Goal: Task Accomplishment & Management: Manage account settings

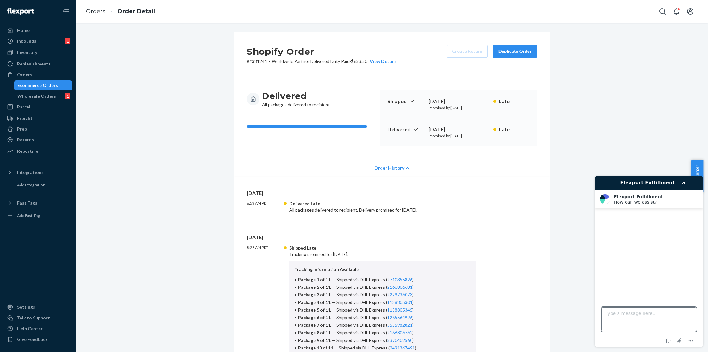
scroll to position [203, 0]
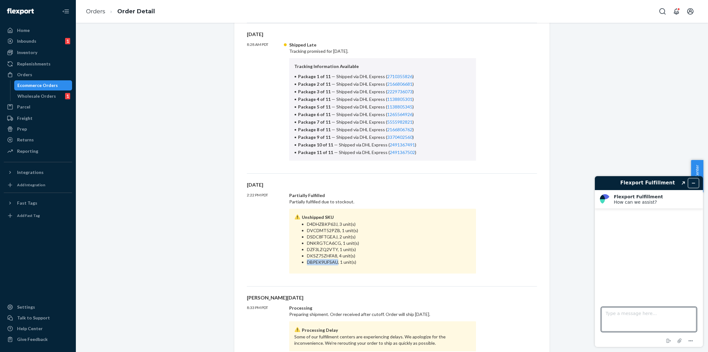
click at [691, 181] on button "Minimize widget" at bounding box center [694, 183] width 10 height 9
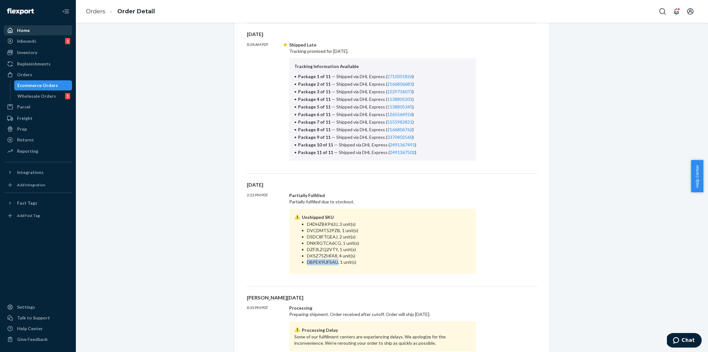
click at [30, 29] on div "Home" at bounding box center [37, 30] width 67 height 9
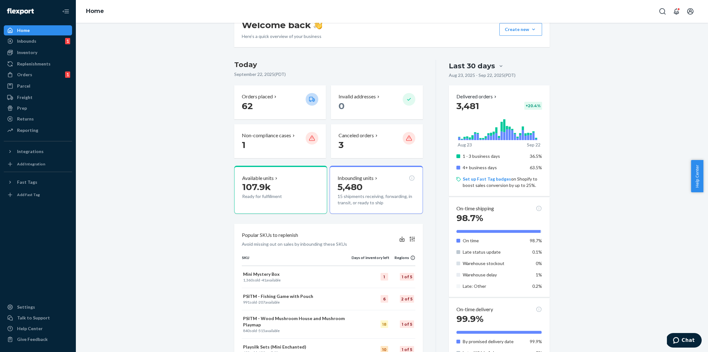
scroll to position [110, 0]
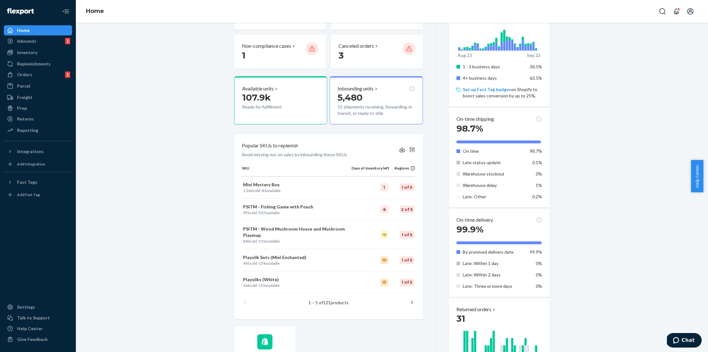
click at [190, 180] on div "Welcome back Here’s a quick overview of your business Create new Create new inb…" at bounding box center [392, 189] width 623 height 535
click at [252, 183] on p "Mini Mystery Box" at bounding box center [296, 185] width 107 height 6
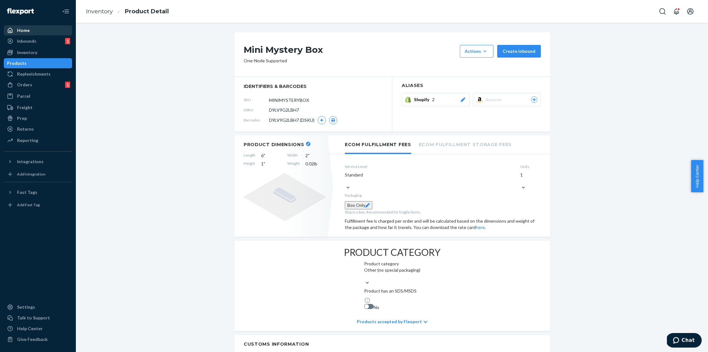
click at [38, 35] on link "Home" at bounding box center [38, 30] width 68 height 10
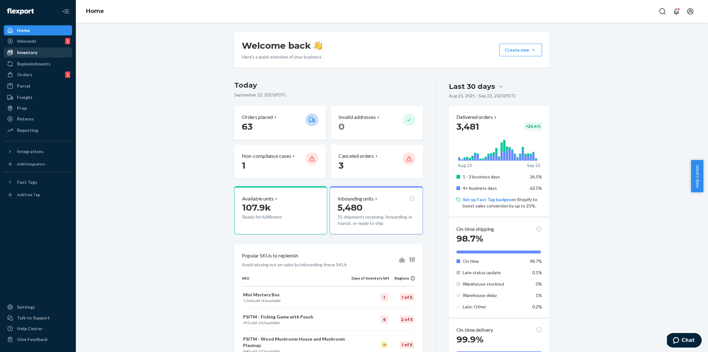
click at [26, 55] on div "Inventory" at bounding box center [27, 52] width 20 height 6
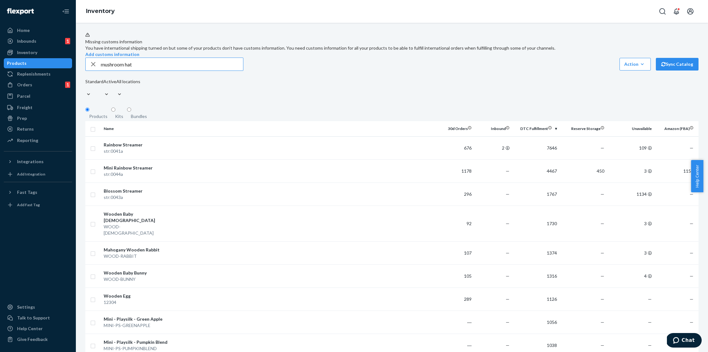
type input "mushroom hat"
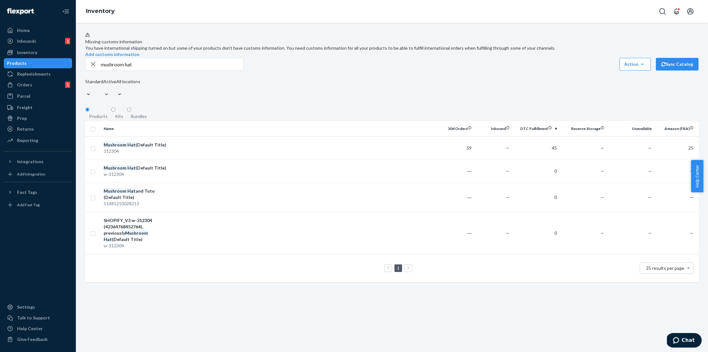
click at [143, 154] on div "312304" at bounding box center [137, 151] width 66 height 6
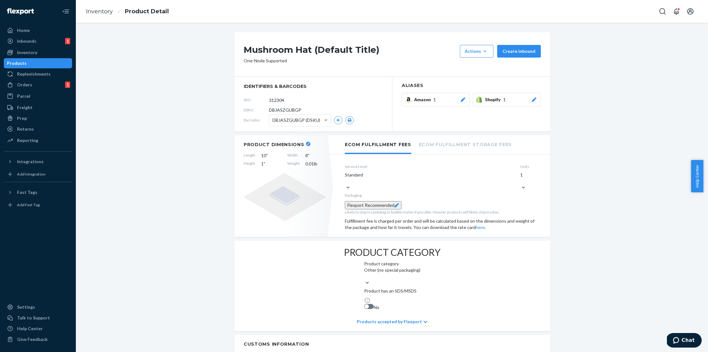
click at [503, 100] on span "1" at bounding box center [504, 99] width 3 height 6
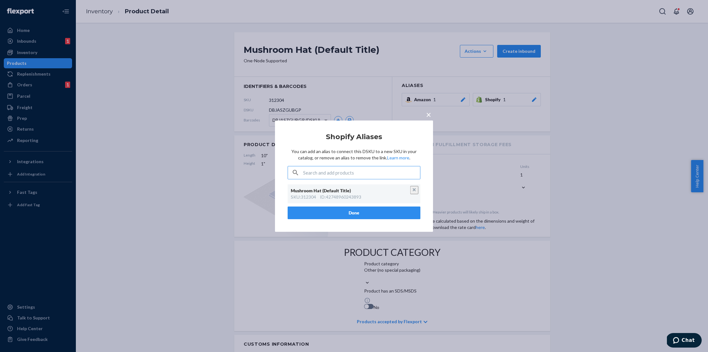
type input "w-312304"
click at [343, 195] on div "SHOPIFY_V3 w-312304 (42364768452764), previously Mushroom Hat (Default Title)" at bounding box center [354, 191] width 122 height 13
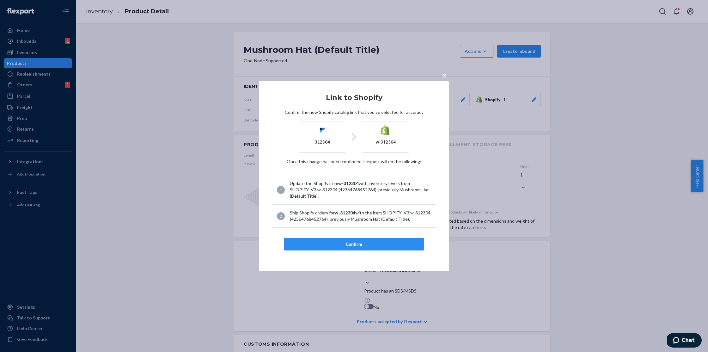
click at [351, 238] on button "Confirm" at bounding box center [354, 244] width 140 height 13
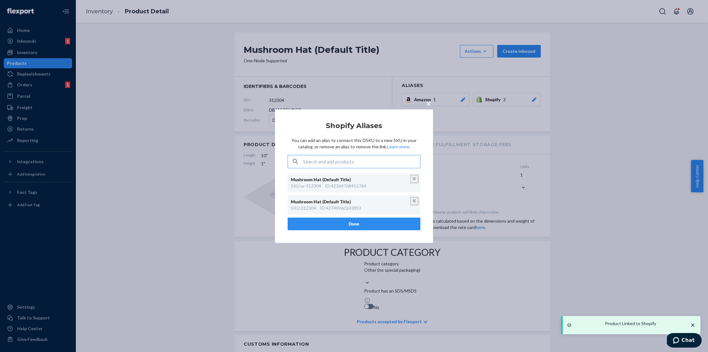
drag, startPoint x: 189, startPoint y: 71, endPoint x: 176, endPoint y: 60, distance: 17.5
click at [189, 71] on div "× Shopify Aliases You can add an alias to connect this DSKU to a new SKU in you…" at bounding box center [354, 176] width 708 height 352
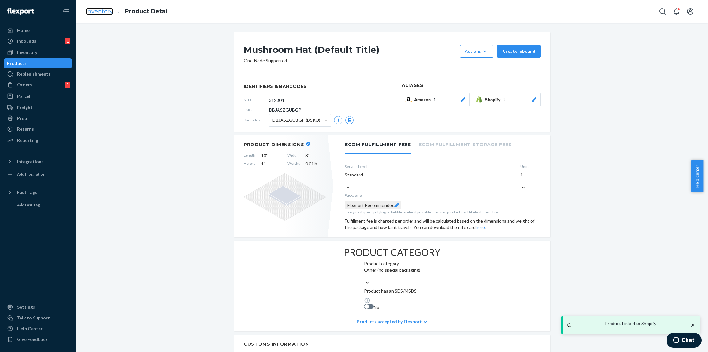
click at [104, 12] on link "Inventory" at bounding box center [99, 11] width 27 height 7
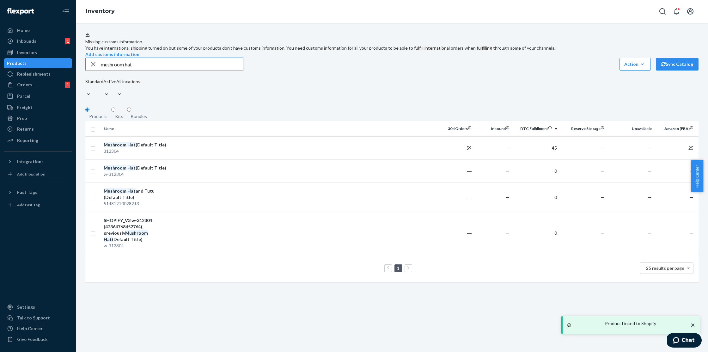
drag, startPoint x: 149, startPoint y: 77, endPoint x: 127, endPoint y: 77, distance: 21.8
click at [127, 71] on input "mushroom hat" at bounding box center [172, 64] width 142 height 13
type input "mushroom tutu"
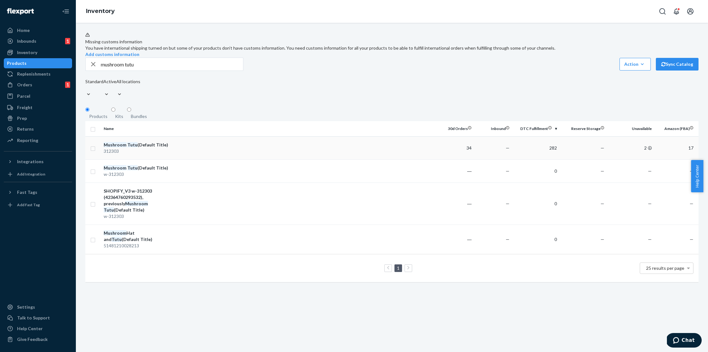
click at [160, 154] on div "312303" at bounding box center [137, 151] width 66 height 6
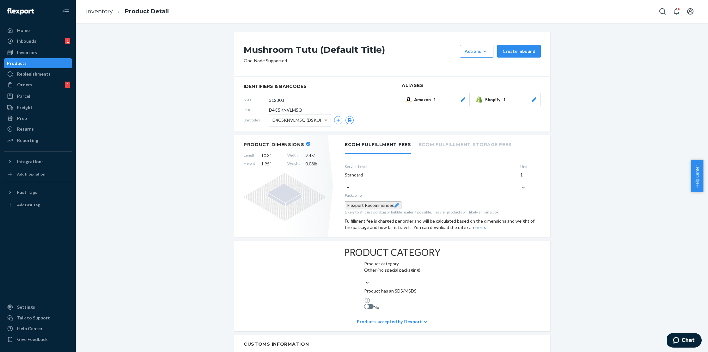
click at [503, 103] on span "1" at bounding box center [504, 99] width 3 height 6
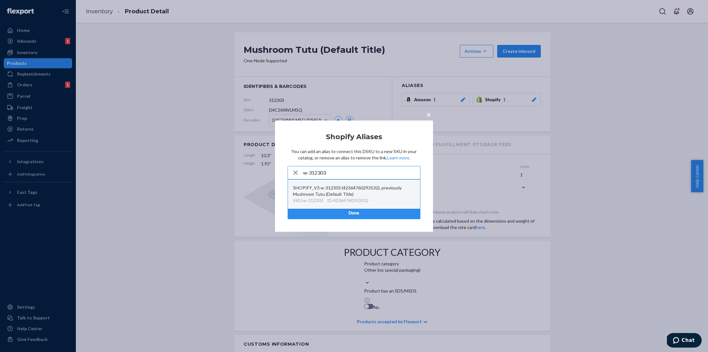
type input "w-312303"
click at [333, 194] on div "SHOPIFY_V3 w-312303 (42364760293532), previously Mushroom Tutu (Default Title)" at bounding box center [354, 191] width 122 height 13
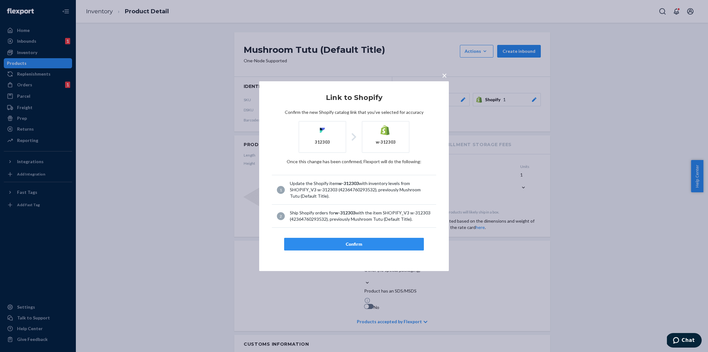
click at [344, 244] on div "Confirm" at bounding box center [354, 244] width 129 height 6
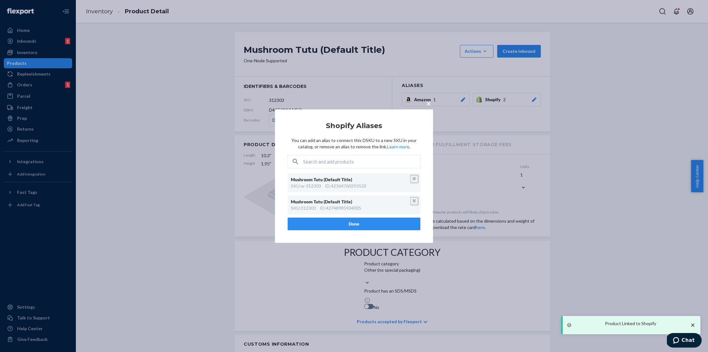
click at [171, 76] on div "× Shopify Aliases You can add an alias to connect this DSKU to a new SKU in you…" at bounding box center [354, 176] width 708 height 352
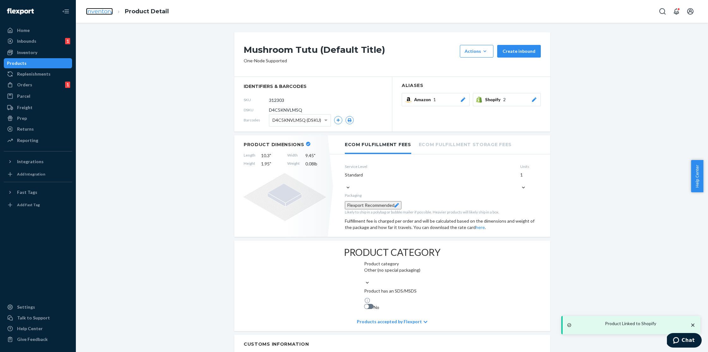
click at [98, 11] on link "Inventory" at bounding box center [99, 11] width 27 height 7
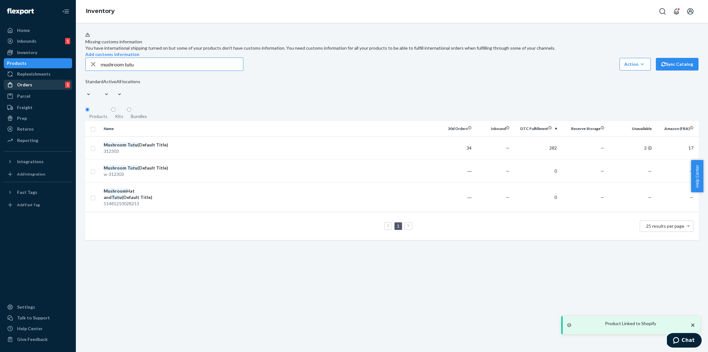
click at [26, 83] on div "Orders" at bounding box center [24, 85] width 15 height 6
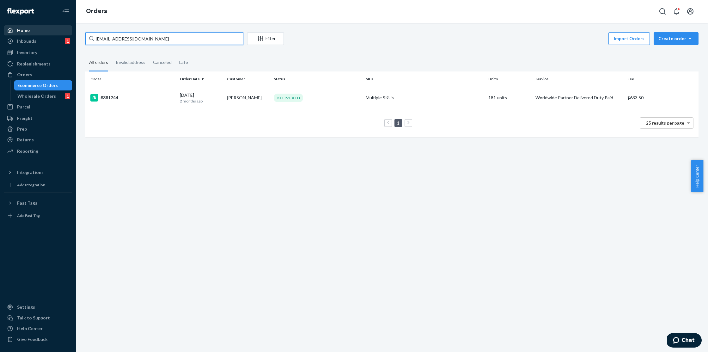
drag, startPoint x: 150, startPoint y: 38, endPoint x: 69, endPoint y: 34, distance: 80.7
click at [69, 34] on div "Home Inbounds 1 Shipping Plans Problems 1 Inventory Products Replenishments Ord…" at bounding box center [354, 176] width 708 height 352
type input "morgan lee"
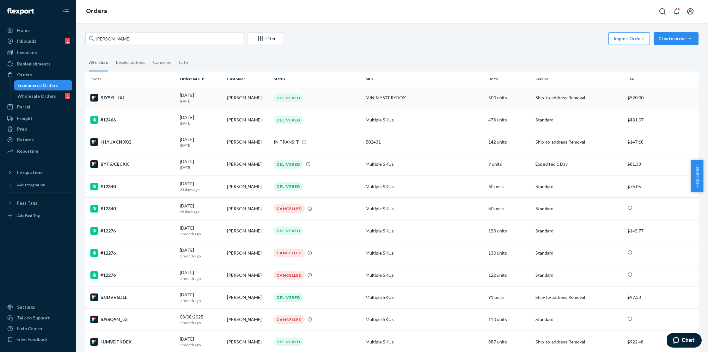
click at [127, 96] on div "SJYSYLLJXL" at bounding box center [132, 98] width 84 height 8
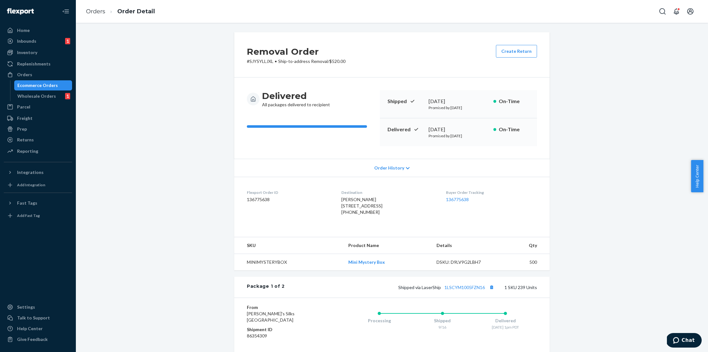
drag, startPoint x: 335, startPoint y: 207, endPoint x: 364, endPoint y: 215, distance: 30.7
click at [364, 208] on span "[PERSON_NAME] [STREET_ADDRESS]" at bounding box center [362, 203] width 41 height 12
copy span "3105 Grandview St Gig Harbor, WA"
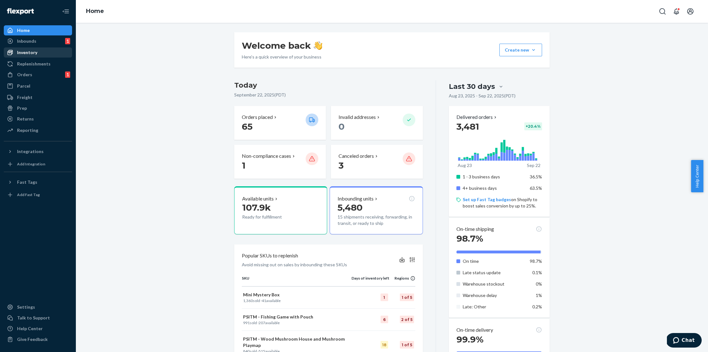
click at [32, 52] on div "Inventory" at bounding box center [27, 52] width 20 height 6
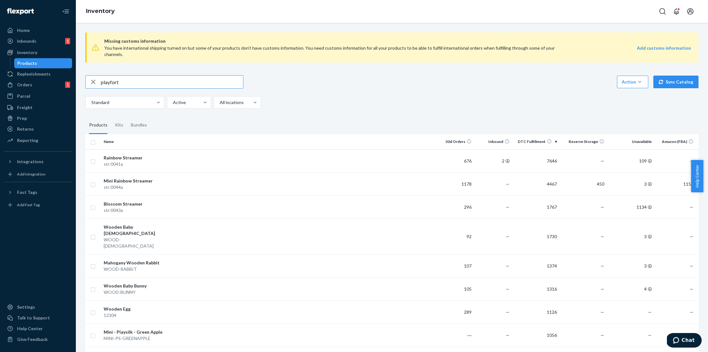
type input "playfort"
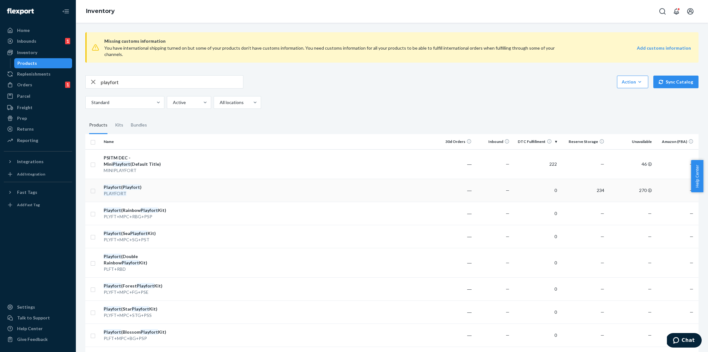
click at [245, 180] on td at bounding box center [304, 190] width 264 height 23
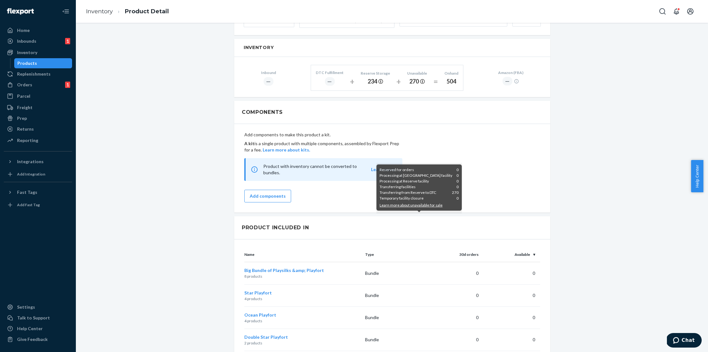
scroll to position [401, 0]
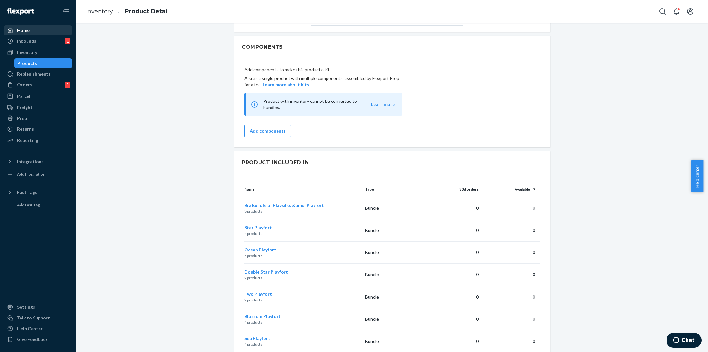
click at [34, 34] on div "Home" at bounding box center [37, 30] width 67 height 9
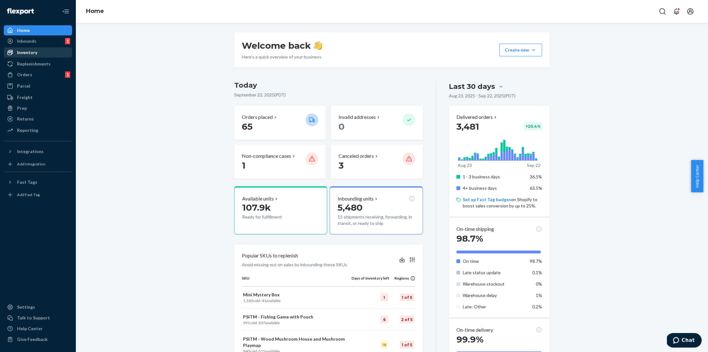
click at [31, 51] on div "Inventory" at bounding box center [27, 52] width 20 height 6
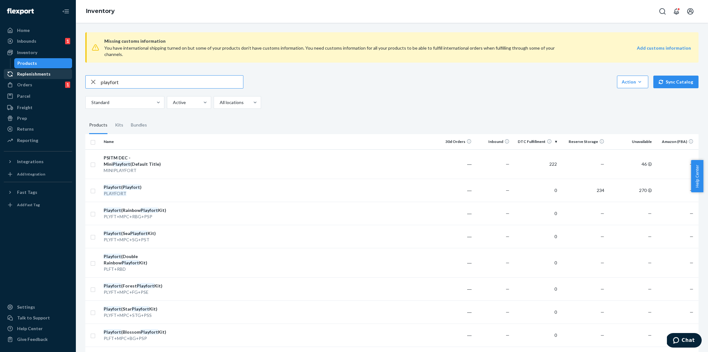
drag, startPoint x: 135, startPoint y: 75, endPoint x: 56, endPoint y: 72, distance: 78.8
click at [56, 72] on div "Home Inbounds 1 Shipping Plans Problems 1 Inventory Products Replenishments Ord…" at bounding box center [354, 176] width 708 height 352
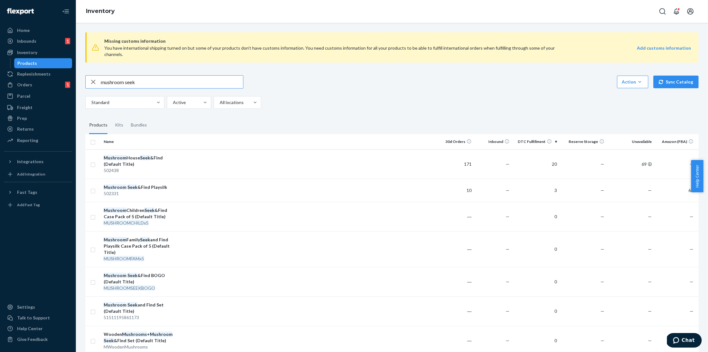
drag, startPoint x: 154, startPoint y: 81, endPoint x: 55, endPoint y: 68, distance: 99.8
click at [55, 68] on div "Home Inbounds 1 Shipping Plans Problems 1 Inventory Products Replenishments Ord…" at bounding box center [354, 176] width 708 height 352
type input "mushroom"
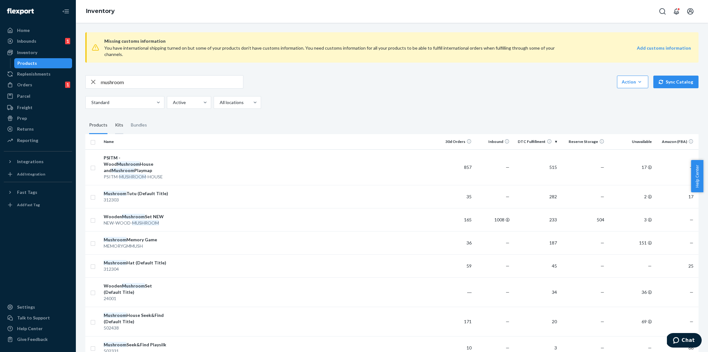
click at [119, 119] on div "Kits" at bounding box center [119, 125] width 8 height 18
click at [111, 116] on input "Kits" at bounding box center [111, 116] width 0 height 0
click at [119, 119] on div "Kits" at bounding box center [119, 125] width 8 height 18
click at [111, 116] on input "Kits" at bounding box center [111, 116] width 0 height 0
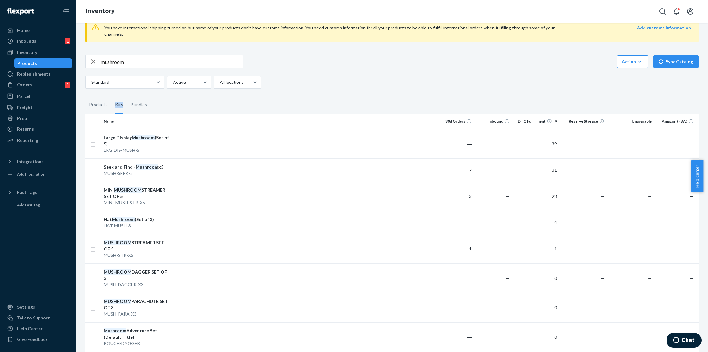
scroll to position [33, 0]
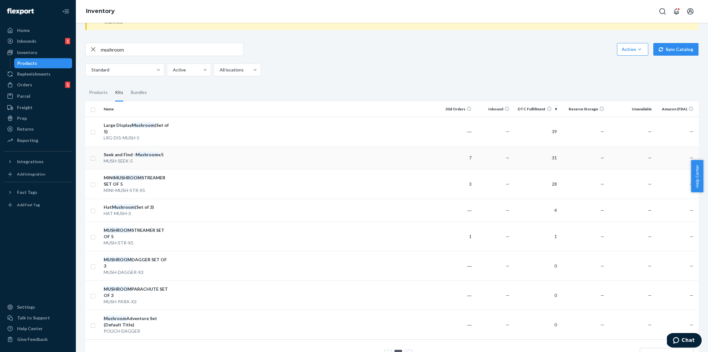
click at [164, 158] on div "MUSH-SEEK-5" at bounding box center [137, 161] width 66 height 6
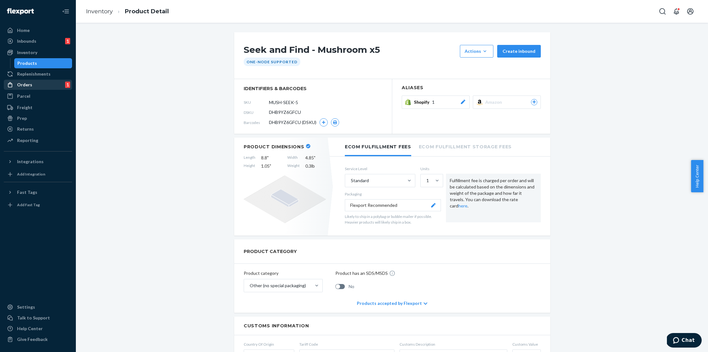
click at [21, 85] on div "Orders" at bounding box center [24, 85] width 15 height 6
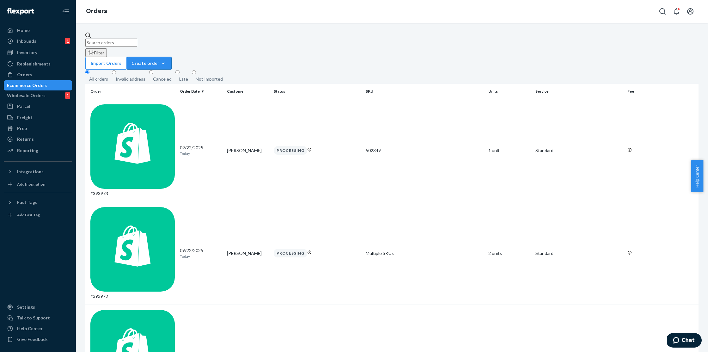
click at [167, 60] on div "Create order" at bounding box center [149, 63] width 35 height 6
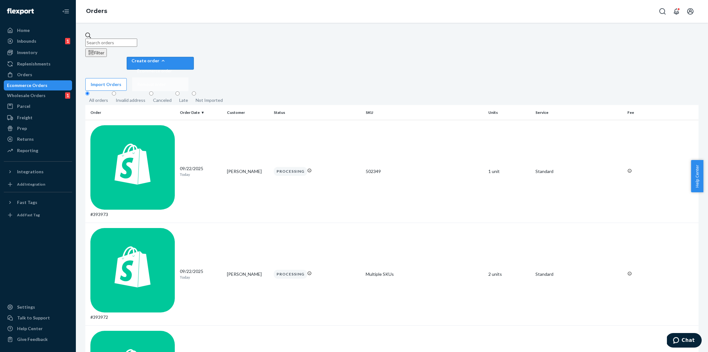
click at [172, 82] on span "Removal order" at bounding box center [154, 84] width 35 height 4
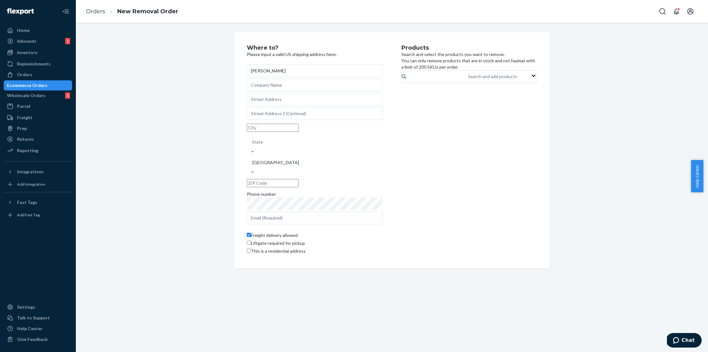
type input "[PERSON_NAME]"
click at [300, 106] on input "text" at bounding box center [315, 99] width 136 height 13
drag, startPoint x: 158, startPoint y: 91, endPoint x: 142, endPoint y: 84, distance: 16.9
click at [157, 91] on div "Where to? Please input a valid US shipping address here. [PERSON_NAME][GEOGRAPH…" at bounding box center [392, 150] width 623 height 236
click at [272, 106] on input "text" at bounding box center [315, 99] width 136 height 13
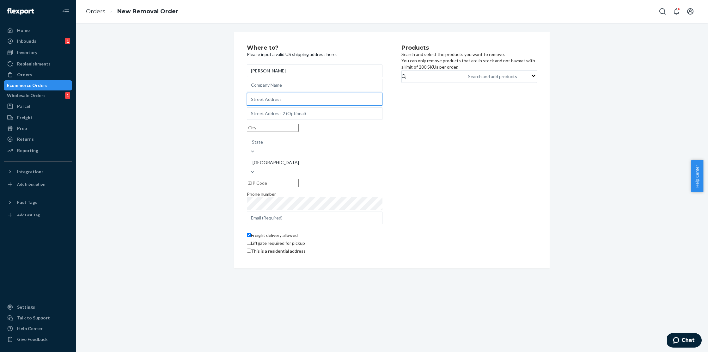
paste input "[STREET_ADDRESS]"
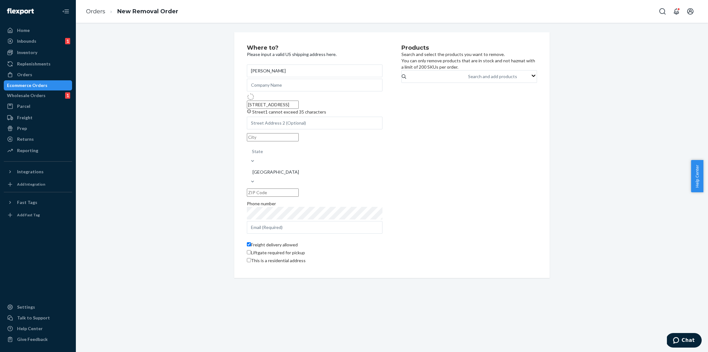
type input "[STREET_ADDRESS]"
type input "[GEOGRAPHIC_DATA]"
type input "98335"
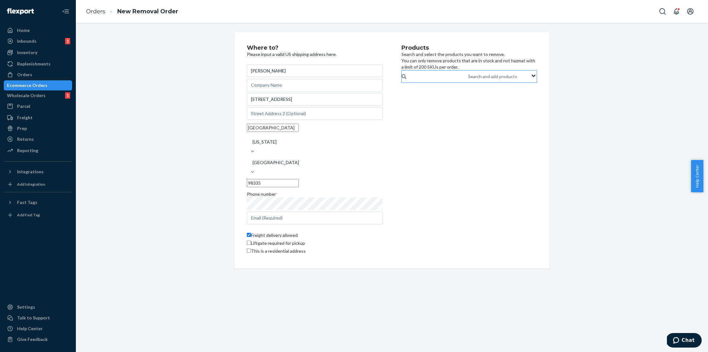
click at [468, 80] on div "Search and add products" at bounding box center [492, 76] width 49 height 6
click at [468, 80] on input "Search and add products" at bounding box center [468, 76] width 1 height 6
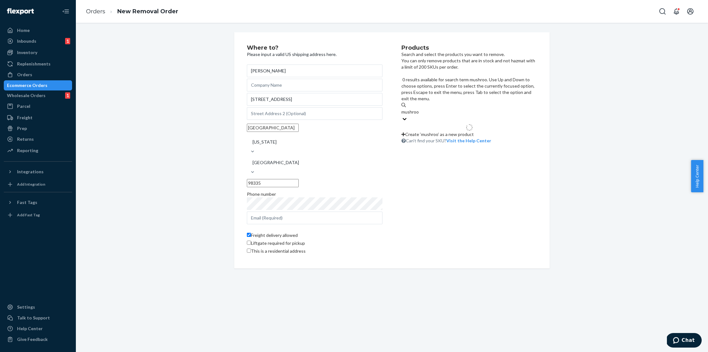
type input "mushroom"
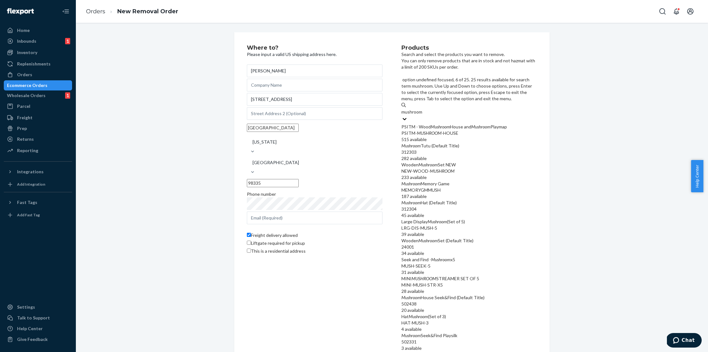
scroll to position [89, 0]
click at [451, 257] on em "Mushroom" at bounding box center [440, 259] width 19 height 5
click at [423, 115] on input "mushroom" at bounding box center [413, 112] width 22 height 6
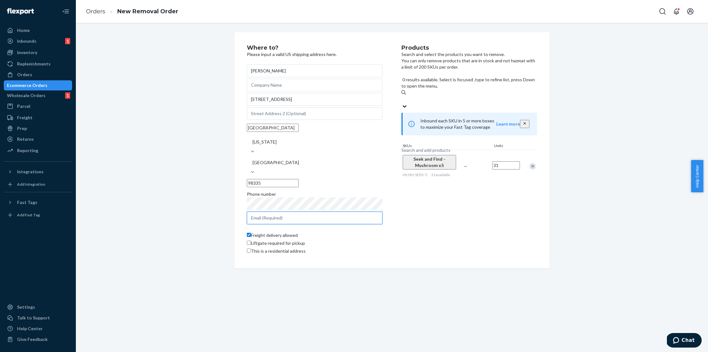
click at [287, 212] on input "text" at bounding box center [315, 218] width 136 height 13
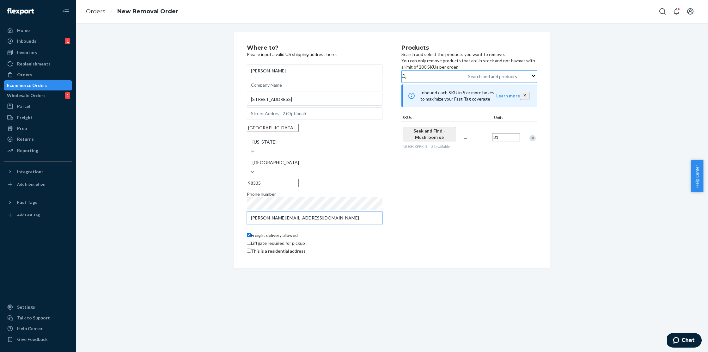
type input "[PERSON_NAME][EMAIL_ADDRESS][DOMAIN_NAME]"
click at [251, 251] on label "This is a residential address" at bounding box center [276, 251] width 59 height 6
click at [251, 251] on input "This is a residential address" at bounding box center [249, 251] width 4 height 4
checkbox input "true"
click at [572, 205] on div "Where to? Please input a valid US shipping address here. [PERSON_NAME] [STREET_…" at bounding box center [392, 150] width 623 height 236
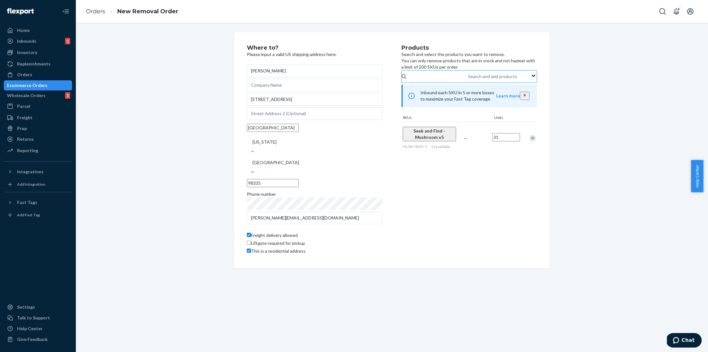
click at [250, 232] on label "Freight delivery allowed" at bounding box center [272, 235] width 51 height 6
click at [250, 233] on input "Freight delivery allowed" at bounding box center [249, 235] width 4 height 4
checkbox input "false"
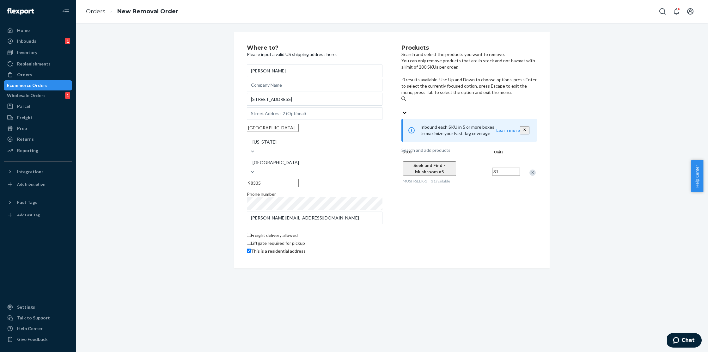
click at [444, 147] on div "Search and add products" at bounding box center [426, 150] width 49 height 6
click at [402, 102] on input "0 results available. Use Up and Down to choose options, press Enter to select t…" at bounding box center [402, 105] width 1 height 6
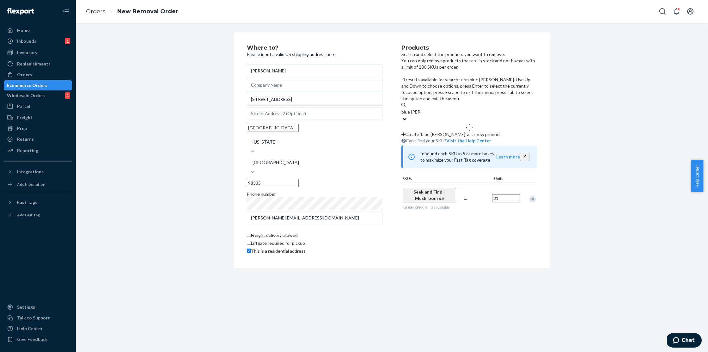
type input "blue sword"
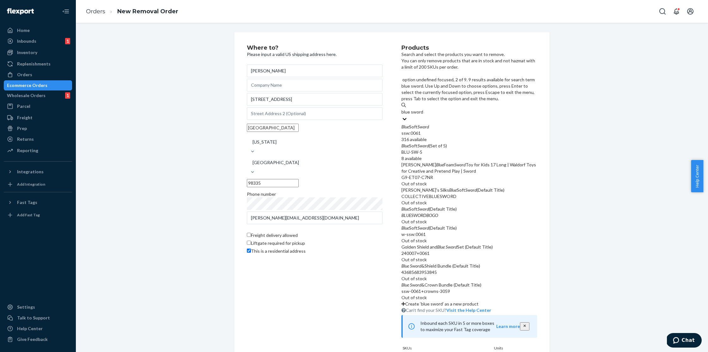
click at [449, 143] on div "Blue Soft Sword (Set of 5)" at bounding box center [470, 146] width 136 height 6
click at [423, 115] on input "blue sword" at bounding box center [413, 112] width 22 height 6
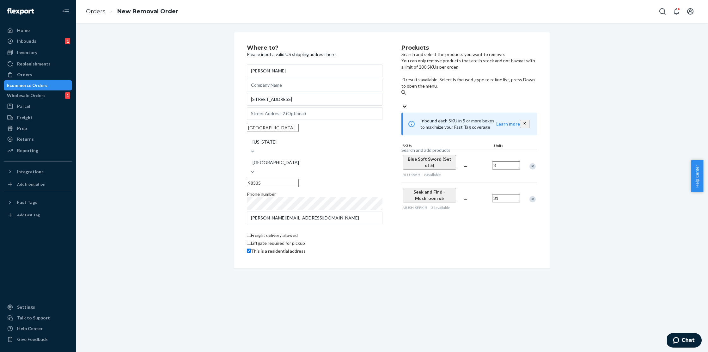
click at [593, 248] on div "Where to? Please input a valid US shipping address here. [PERSON_NAME] [STREET_…" at bounding box center [392, 150] width 623 height 236
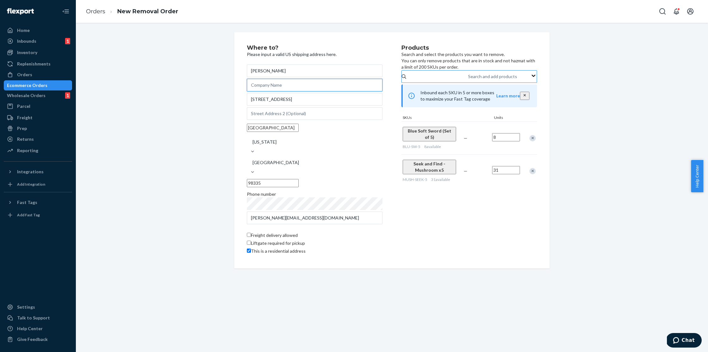
click at [273, 89] on input "text" at bounding box center [315, 85] width 136 height 13
click at [432, 213] on div "Products Search and select the products you want to remove. You can only remove…" at bounding box center [470, 150] width 136 height 211
click at [474, 228] on div "Products Search and select the products you want to remove. You can only remove…" at bounding box center [470, 150] width 136 height 211
click at [281, 106] on input "[STREET_ADDRESS]" at bounding box center [315, 99] width 136 height 13
click at [295, 106] on input "[STREET_ADDRESS]" at bounding box center [315, 99] width 136 height 13
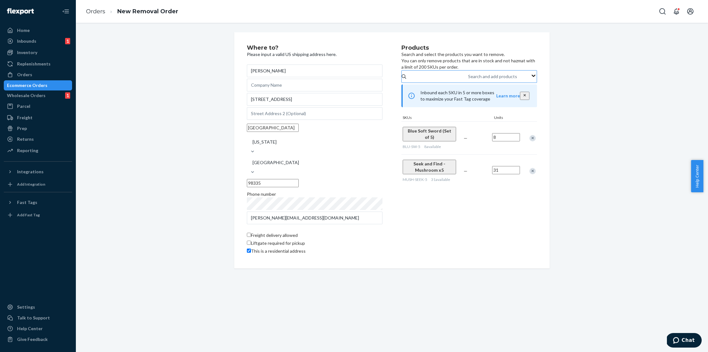
click at [287, 132] on input "[GEOGRAPHIC_DATA]" at bounding box center [273, 128] width 52 height 8
click at [299, 179] on input "98335" at bounding box center [273, 183] width 52 height 8
drag, startPoint x: 270, startPoint y: 126, endPoint x: 268, endPoint y: 97, distance: 29.4
click at [270, 120] on input "text" at bounding box center [315, 113] width 136 height 13
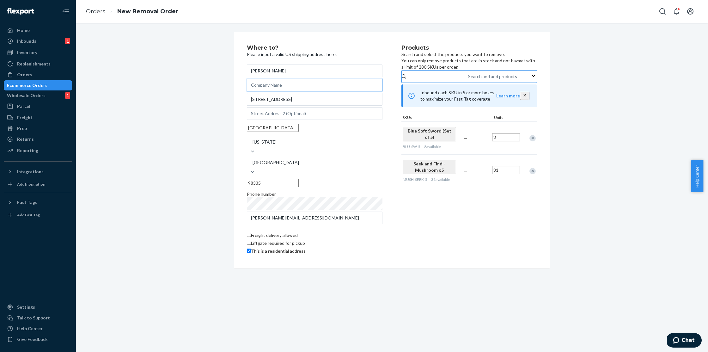
click at [269, 89] on input "text" at bounding box center [315, 85] width 136 height 13
type input "[PERSON_NAME]'s Silks"
click at [212, 105] on div "Where to? Please input a valid US shipping address here. [PERSON_NAME]'s Silks …" at bounding box center [392, 150] width 623 height 236
drag, startPoint x: 284, startPoint y: 90, endPoint x: 232, endPoint y: 89, distance: 51.6
click at [234, 89] on div "Where to? Please input a valid US shipping address here. [PERSON_NAME]'s Silks …" at bounding box center [392, 150] width 316 height 236
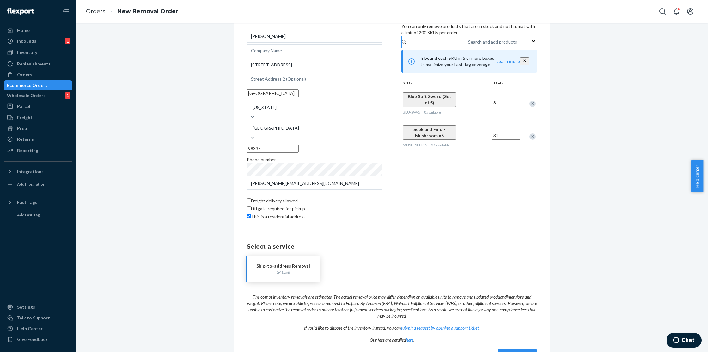
scroll to position [59, 0]
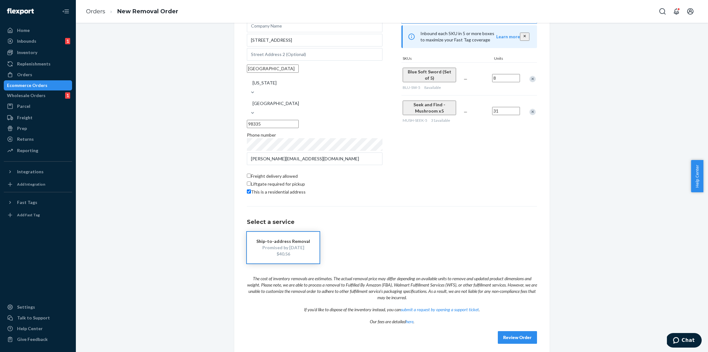
click at [236, 125] on div "Where to? Please input a valid US shipping address here. [PERSON_NAME] [STREET_…" at bounding box center [392, 164] width 316 height 383
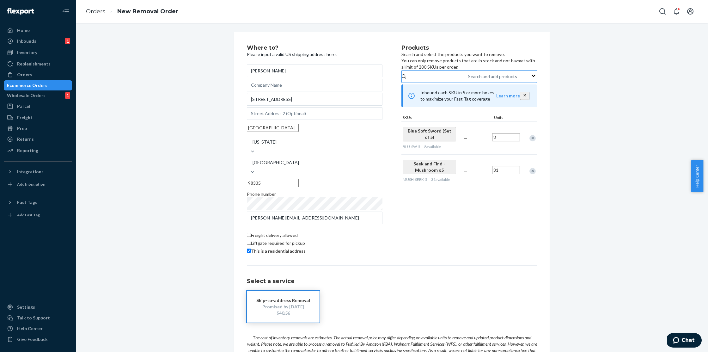
scroll to position [65, 0]
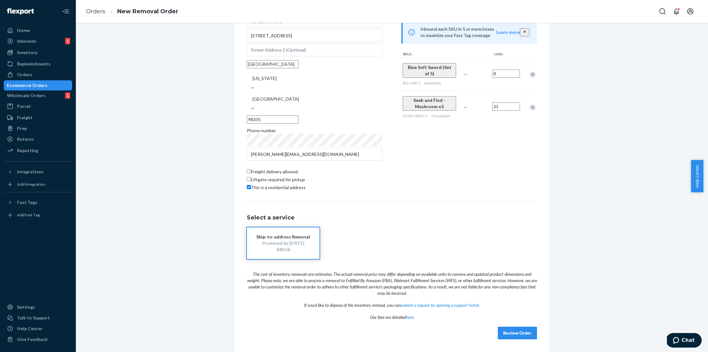
click at [513, 335] on button "Review Order" at bounding box center [517, 333] width 39 height 13
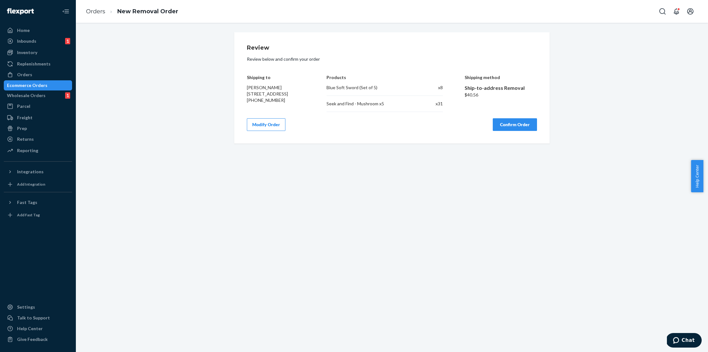
scroll to position [0, 0]
click at [514, 127] on button "Confirm Order" at bounding box center [515, 124] width 44 height 13
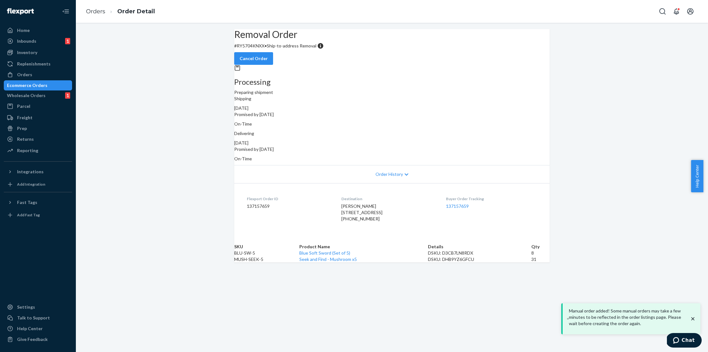
click at [568, 91] on div "Removal Order # RY5704KNXX • Ship-to-address Removal Cancel Order Processing Pr…" at bounding box center [392, 145] width 633 height 233
drag, startPoint x: 275, startPoint y: 61, endPoint x: 238, endPoint y: 61, distance: 37.3
click at [238, 61] on div "Removal Order # RY5704KNXX • Ship-to-address Removal Cancel Order" at bounding box center [392, 47] width 316 height 36
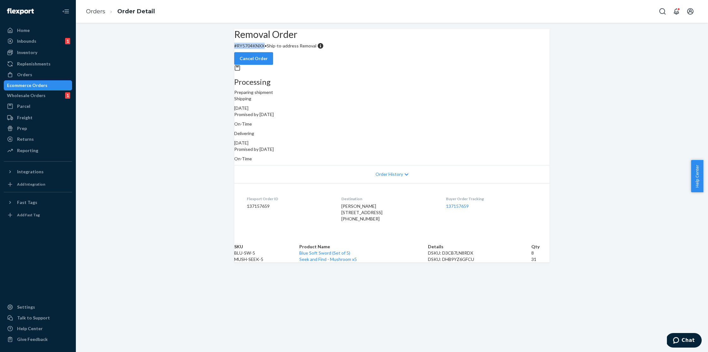
copy p "# RY5704KNXX"
click at [33, 34] on div "Home" at bounding box center [37, 30] width 67 height 9
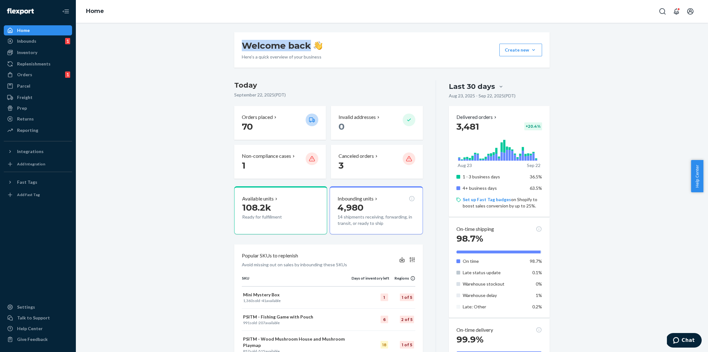
drag, startPoint x: 333, startPoint y: 46, endPoint x: 229, endPoint y: 46, distance: 104.0
click at [230, 46] on div "Welcome back Here’s a quick overview of your business Create new Create new inb…" at bounding box center [392, 299] width 325 height 535
click at [316, 45] on img at bounding box center [318, 45] width 9 height 9
click at [321, 46] on div "Welcome back Here’s a quick overview of your business Create new Create new inb…" at bounding box center [392, 49] width 316 height 35
click at [341, 46] on div "Welcome back Here’s a quick overview of your business Create new Create new inb…" at bounding box center [392, 49] width 316 height 35
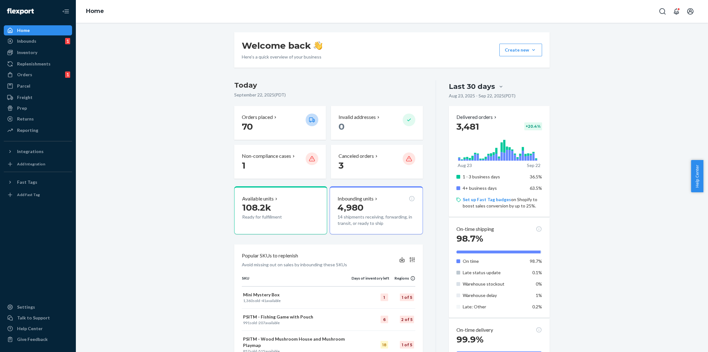
click at [319, 29] on div "Welcome back Here’s a quick overview of your business Create new Create new inb…" at bounding box center [392, 187] width 633 height 329
click at [199, 67] on div "Welcome back Here’s a quick overview of your business Create new Create new inb…" at bounding box center [392, 299] width 623 height 535
click at [201, 65] on div "Welcome back Here’s a quick overview of your business Create new Create new inb…" at bounding box center [392, 299] width 623 height 535
click at [31, 54] on div "Inventory" at bounding box center [27, 52] width 20 height 6
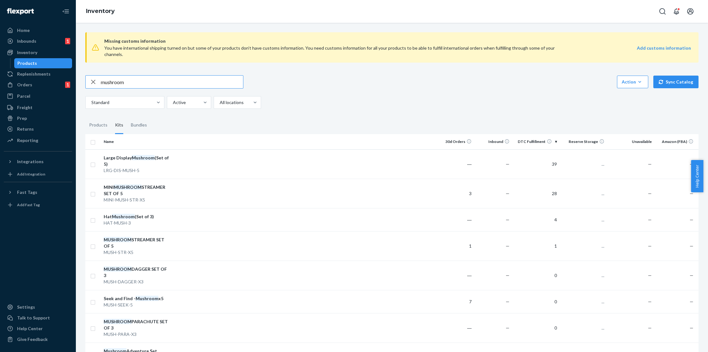
drag, startPoint x: 144, startPoint y: 78, endPoint x: 92, endPoint y: 74, distance: 52.0
click at [92, 76] on div "mushroom" at bounding box center [164, 82] width 157 height 13
click at [280, 60] on div "Missing customs information You have international shipping turned on but some …" at bounding box center [392, 47] width 614 height 40
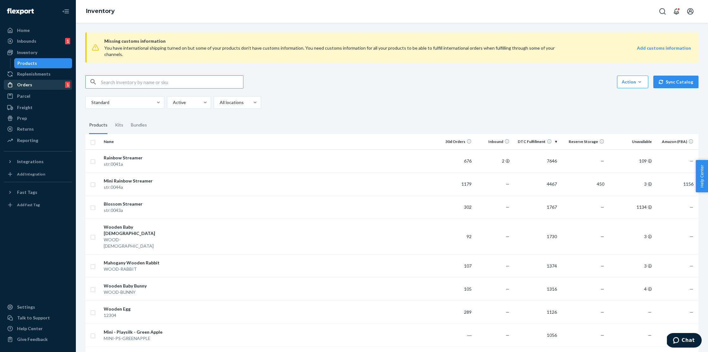
click at [29, 83] on div "Orders" at bounding box center [24, 85] width 15 height 6
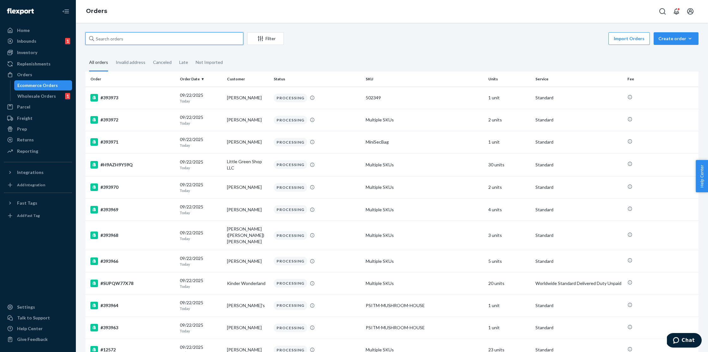
click at [165, 38] on input "text" at bounding box center [164, 38] width 158 height 13
type input "morgan lee"
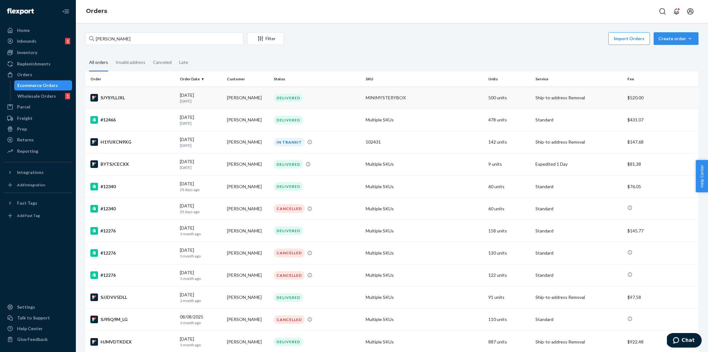
click at [137, 94] on div "SJYSYLLJXL" at bounding box center [132, 98] width 84 height 8
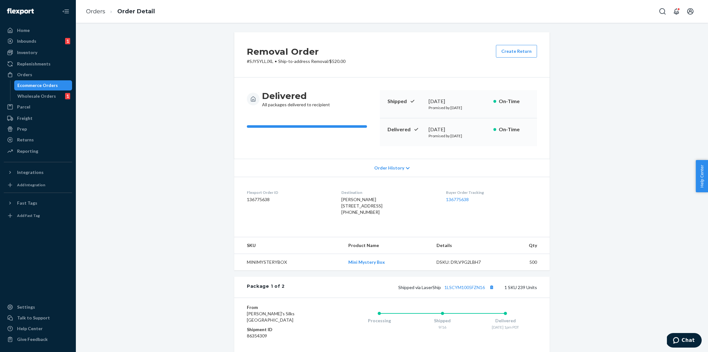
scroll to position [21, 0]
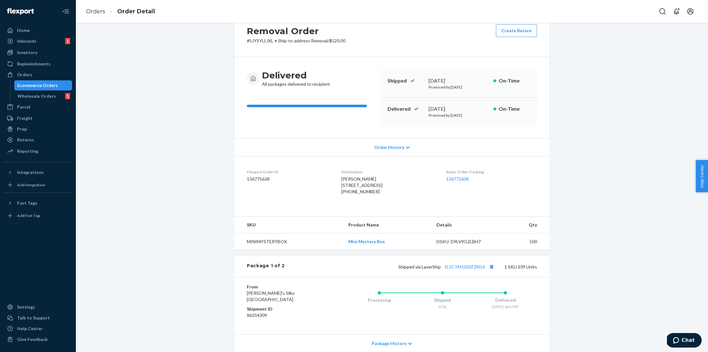
drag, startPoint x: 335, startPoint y: 186, endPoint x: 415, endPoint y: 194, distance: 80.1
click at [415, 194] on div "Morgan Lee 3105 Grandview St Gig Harbor, WA 98335-1251 US +17074865195" at bounding box center [389, 185] width 94 height 19
copy span "3105 Grandview St Gig Harbor, WA 98335-1251"
click at [189, 78] on div "Removal Order # SJYSYLLJXL • Ship-to-address Removal / $520.00 Create Return De…" at bounding box center [392, 270] width 623 height 516
